Goal: Task Accomplishment & Management: Understand process/instructions

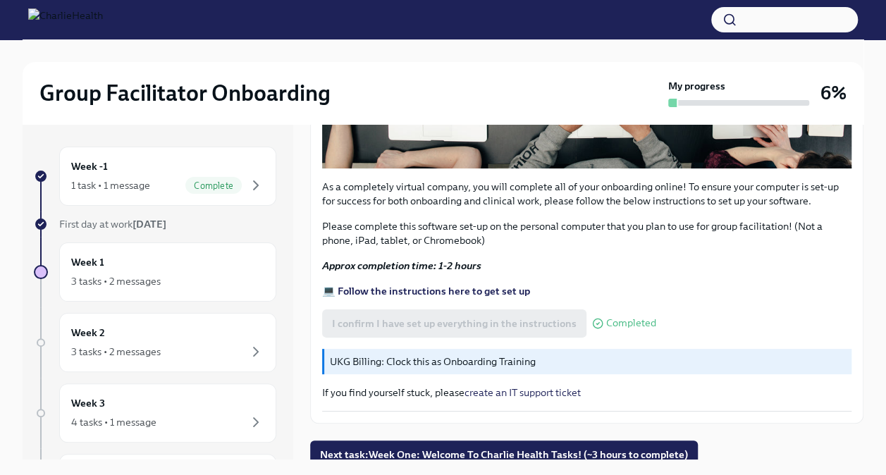
scroll to position [457, 0]
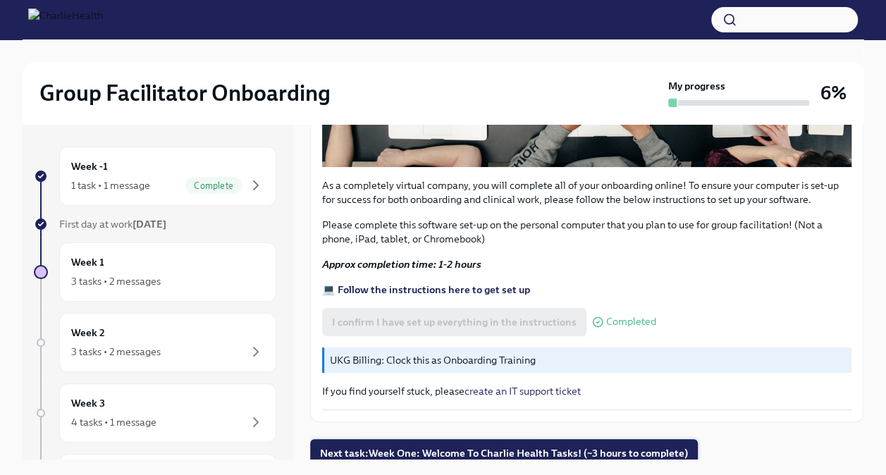
click at [637, 448] on span "Next task : Week One: Welcome To Charlie Health Tasks! (~3 hours to complete)" at bounding box center [504, 453] width 368 height 14
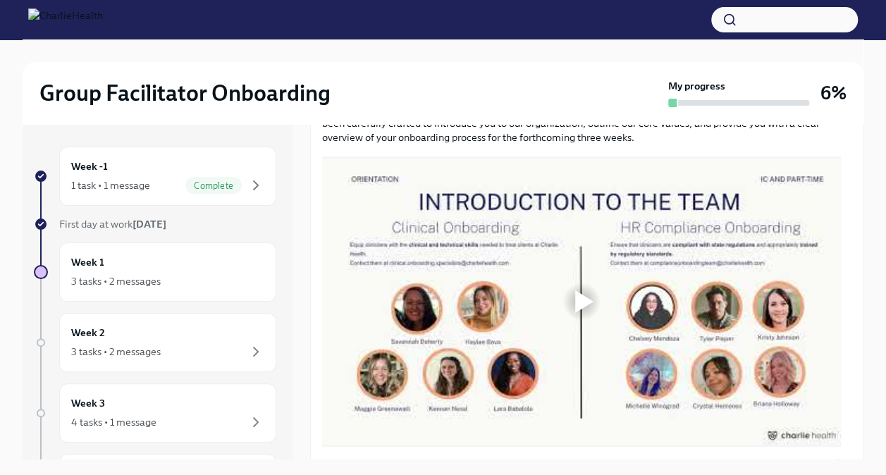
scroll to position [643, 0]
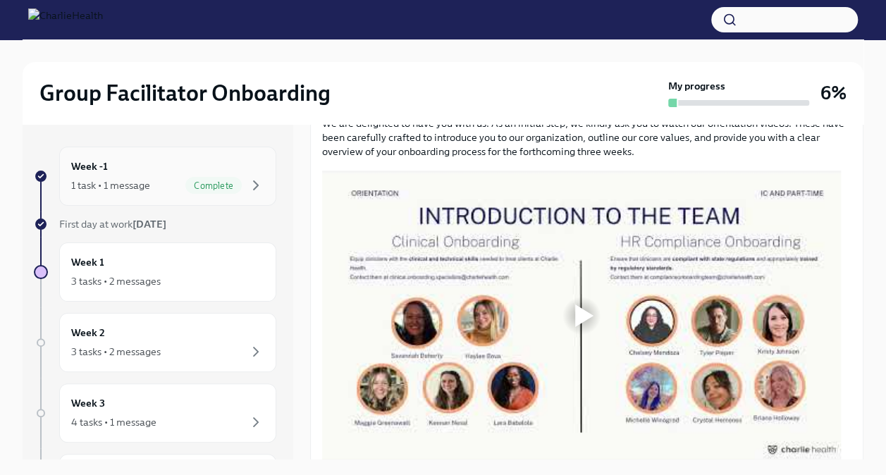
click at [128, 166] on div "Week -1 1 task • 1 message Complete" at bounding box center [167, 176] width 193 height 35
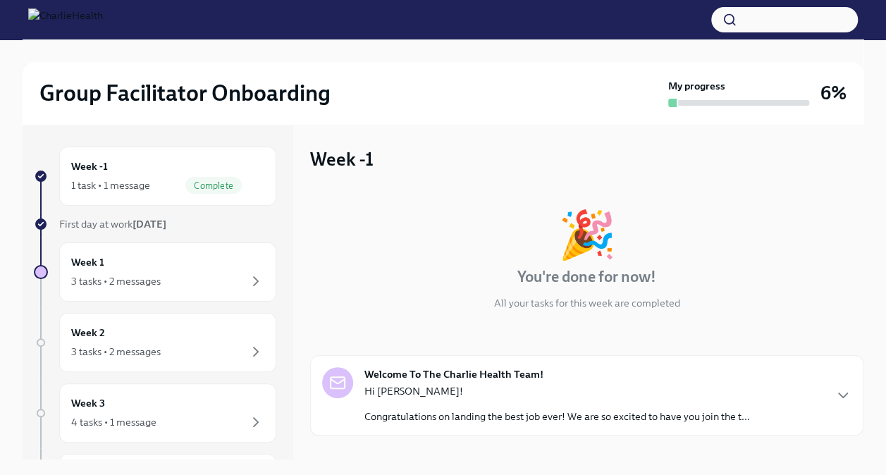
scroll to position [76, 0]
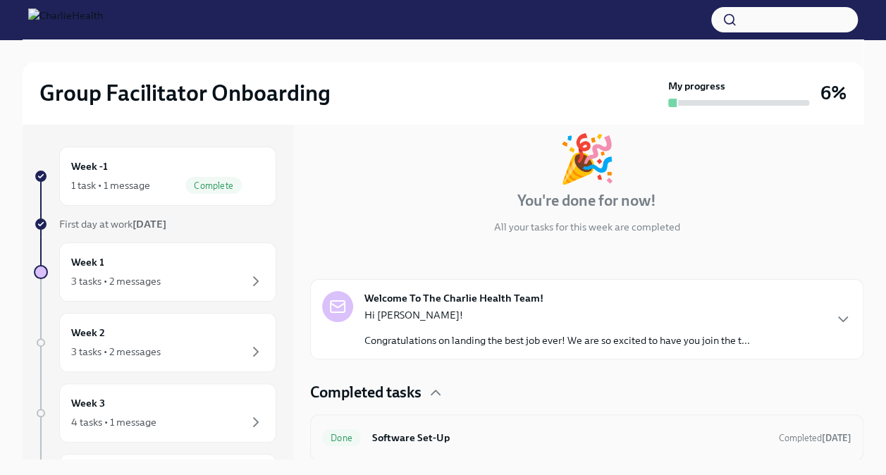
click at [692, 449] on div "Done Software Set-Up Completed [DATE]" at bounding box center [586, 438] width 553 height 47
click at [703, 433] on h6 "Software Set-Up" at bounding box center [569, 438] width 395 height 16
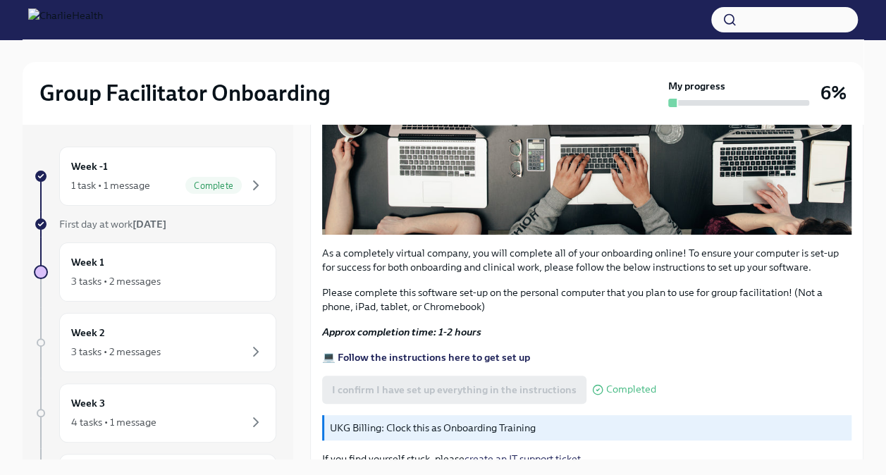
scroll to position [415, 0]
